Goal: Find specific page/section: Find specific page/section

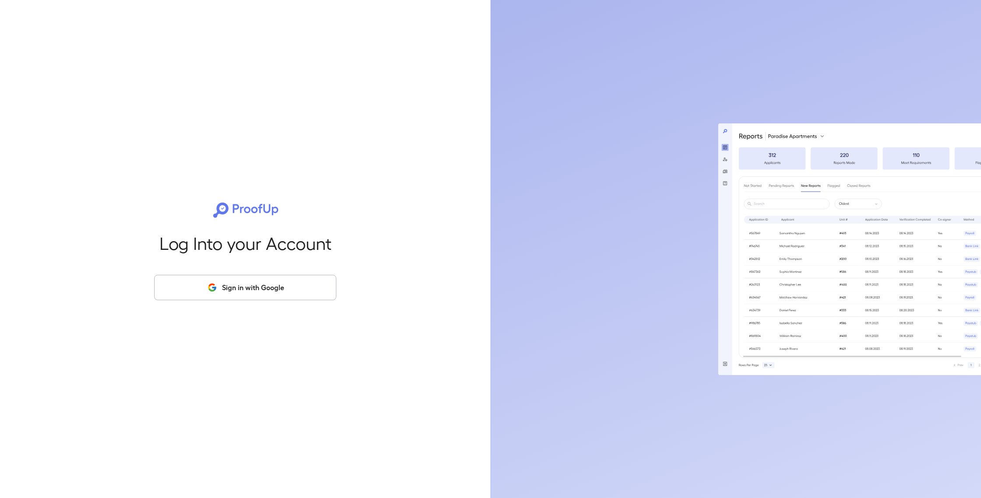
click at [269, 292] on button "Sign in with Google" at bounding box center [245, 287] width 182 height 25
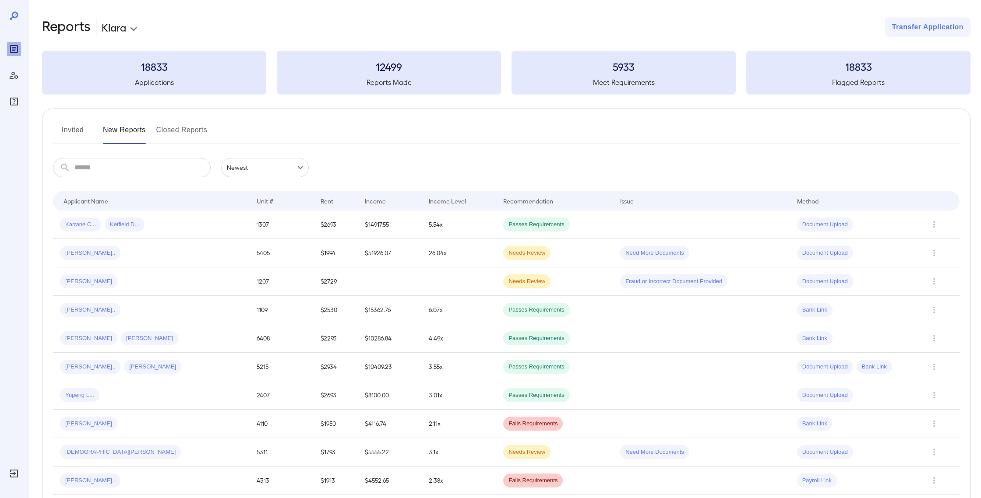
click at [82, 130] on button "Invited" at bounding box center [72, 133] width 39 height 21
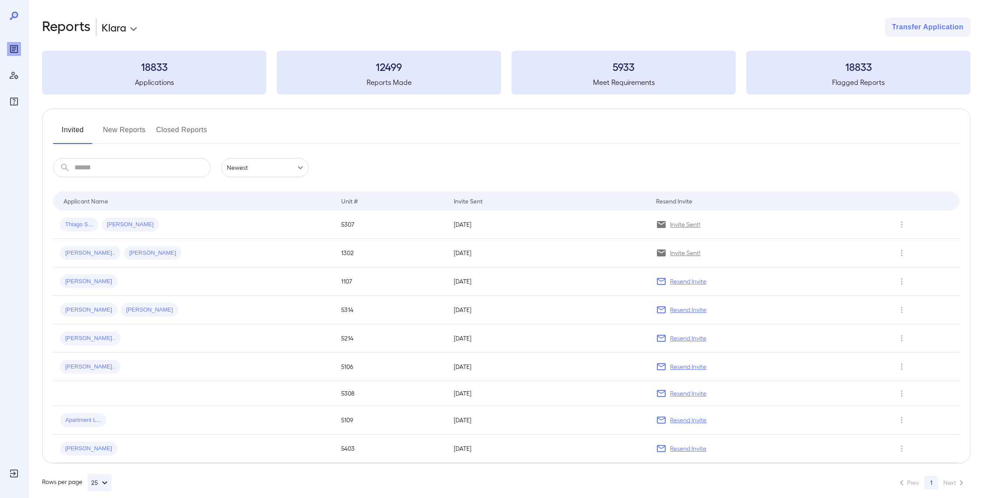
click at [120, 131] on button "New Reports" at bounding box center [124, 133] width 43 height 21
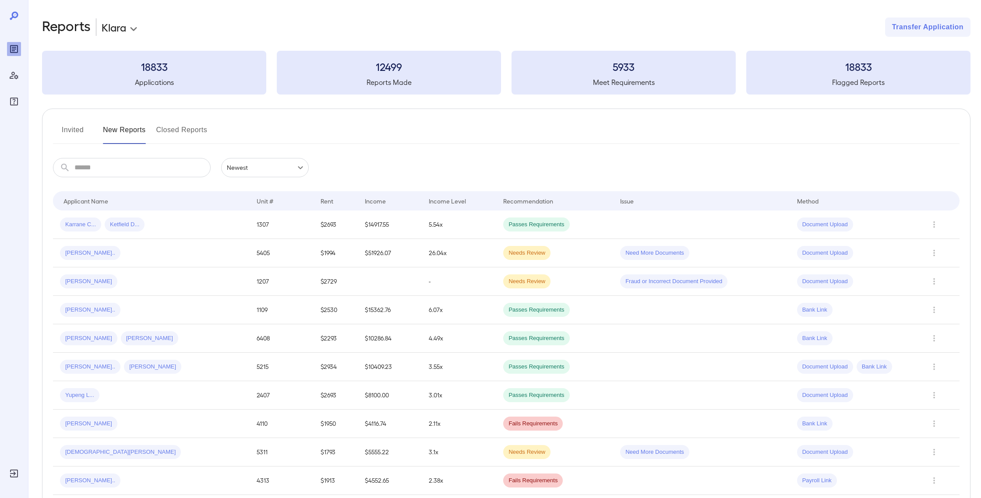
click at [171, 126] on button "Closed Reports" at bounding box center [181, 133] width 51 height 21
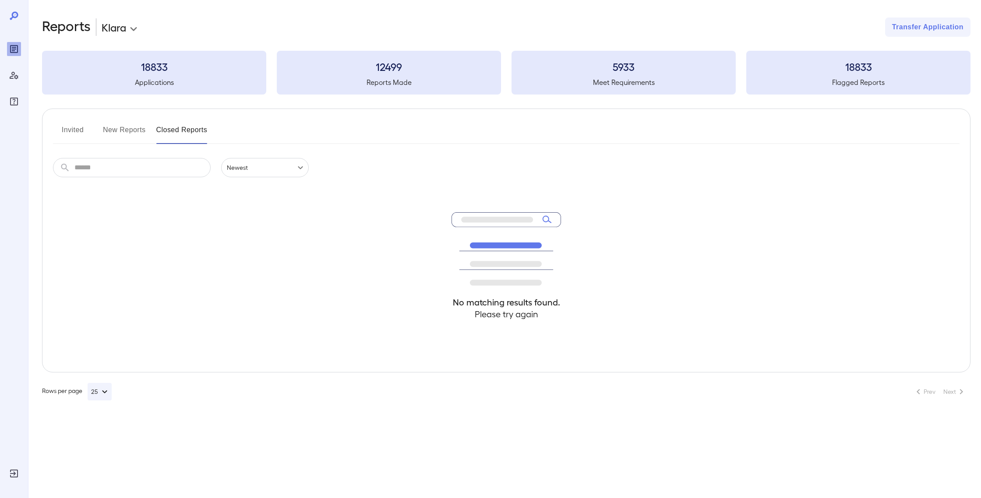
click at [132, 133] on button "New Reports" at bounding box center [124, 133] width 43 height 21
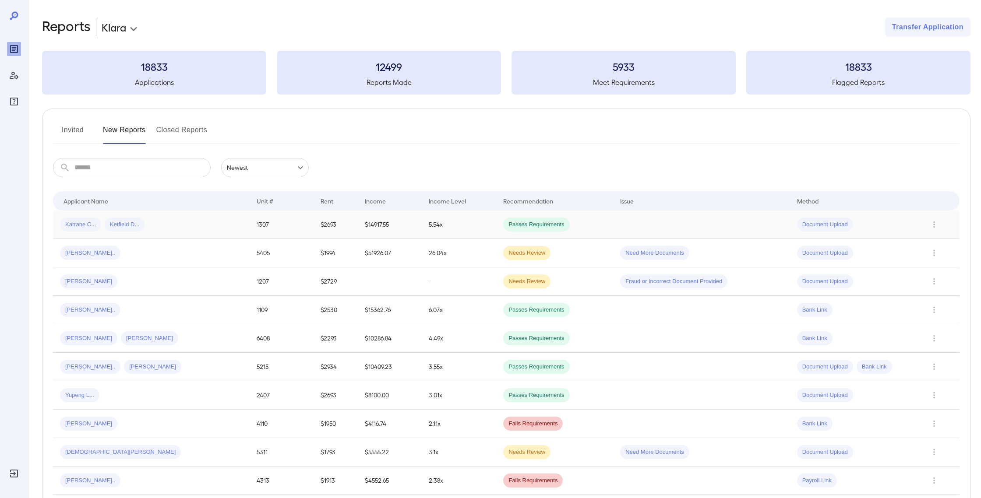
click at [380, 233] on td "$14917.55" at bounding box center [390, 225] width 64 height 28
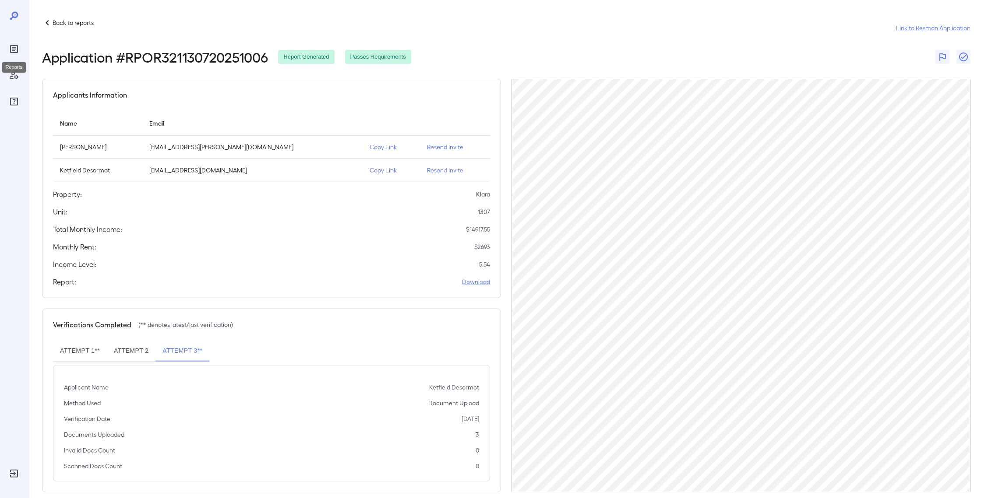
click at [16, 43] on div "Reports" at bounding box center [14, 49] width 14 height 14
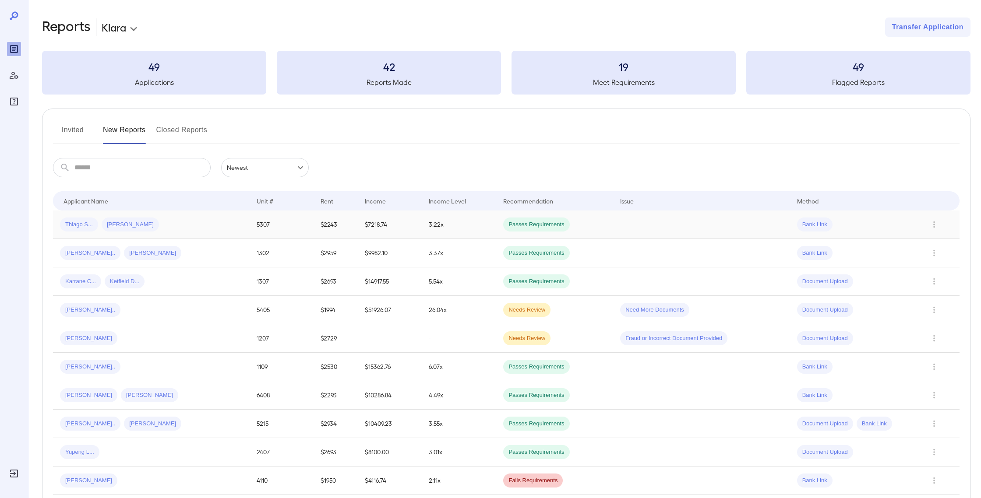
click at [180, 221] on div "Thiago S... Fabiana C..." at bounding box center [151, 225] width 183 height 14
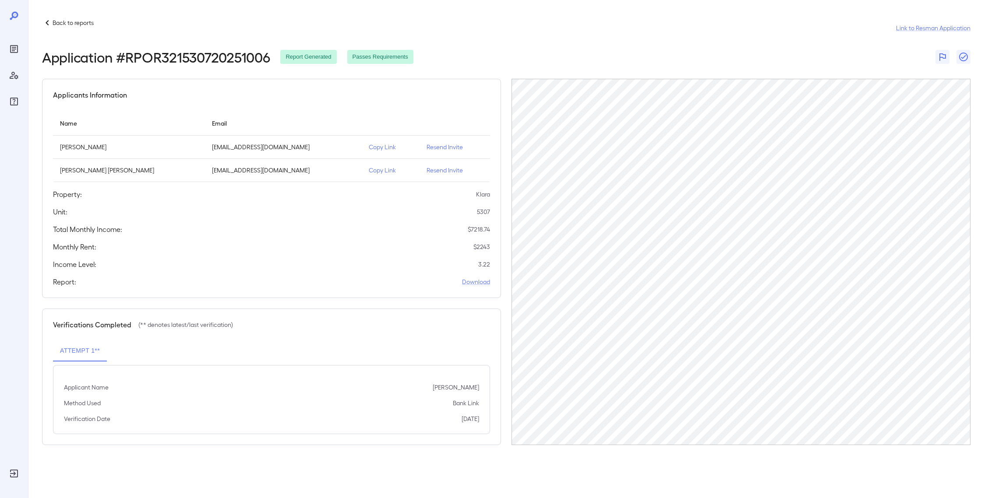
click at [61, 21] on p "Back to reports" at bounding box center [73, 22] width 41 height 9
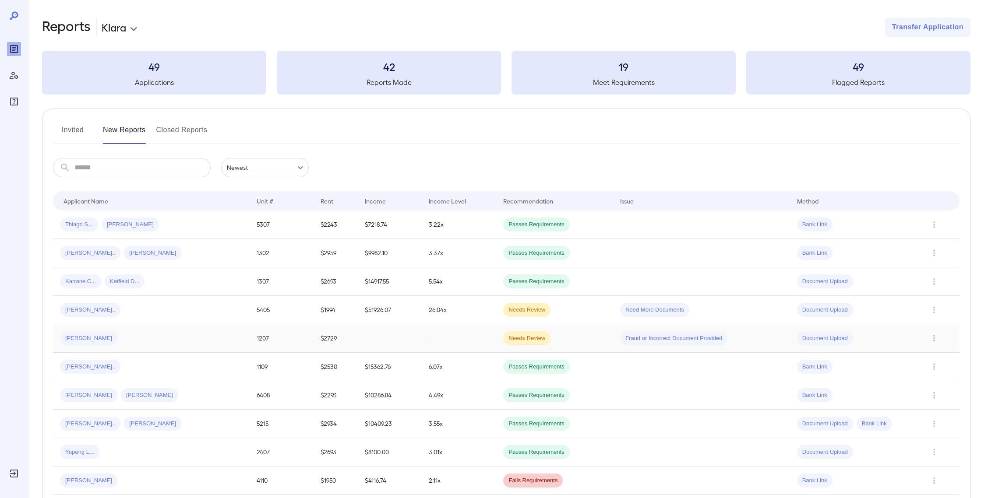
click at [150, 347] on td "Daniel S..." at bounding box center [151, 339] width 197 height 28
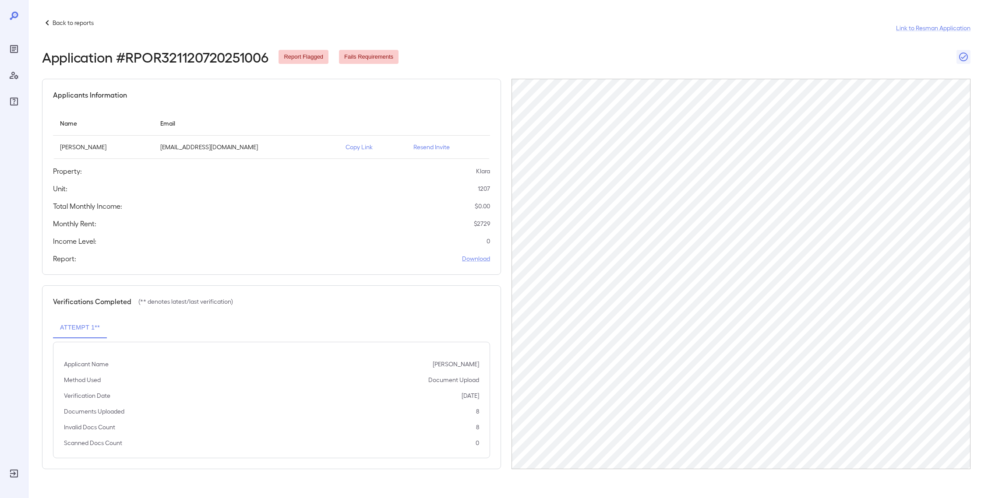
click at [61, 24] on p "Back to reports" at bounding box center [73, 22] width 41 height 9
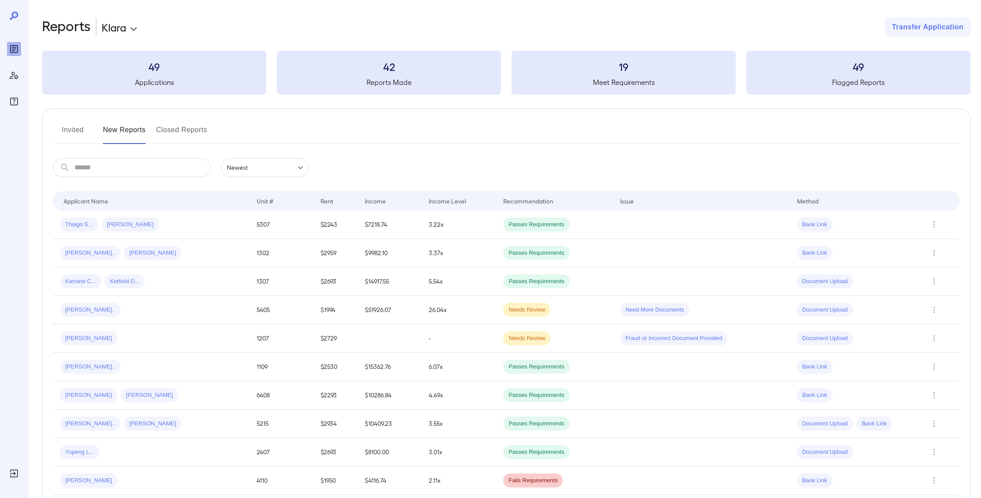
click at [129, 171] on input "text" at bounding box center [142, 167] width 136 height 19
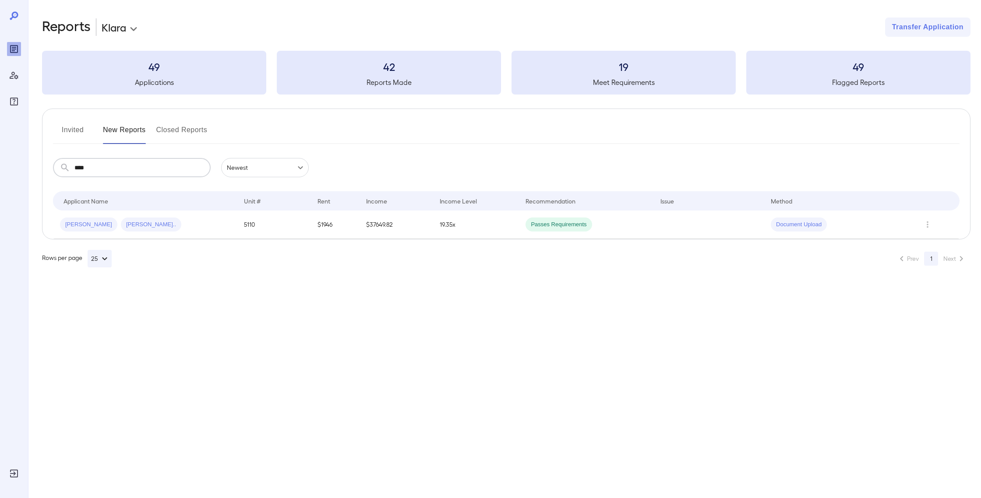
type input "****"
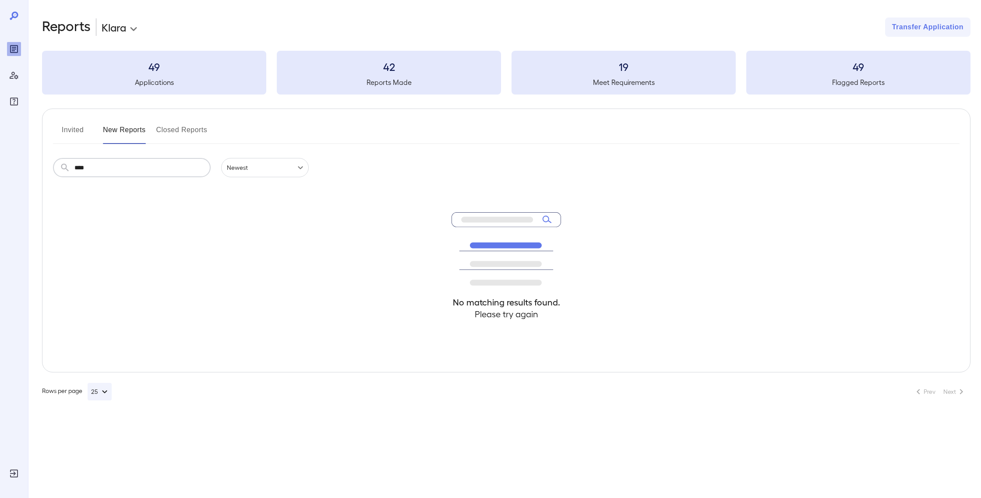
click at [72, 129] on button "Invited" at bounding box center [72, 133] width 39 height 21
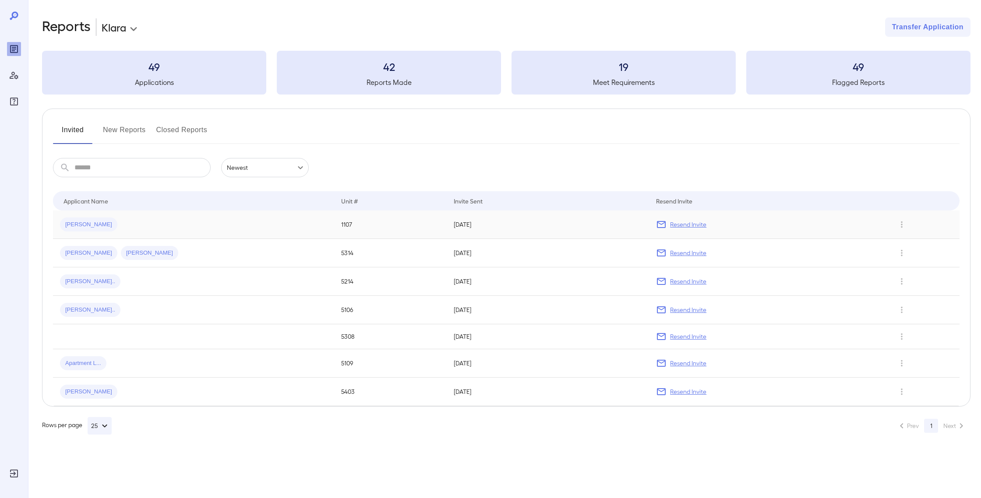
click at [392, 228] on td "1107" at bounding box center [390, 225] width 113 height 28
